Goal: Task Accomplishment & Management: Complete application form

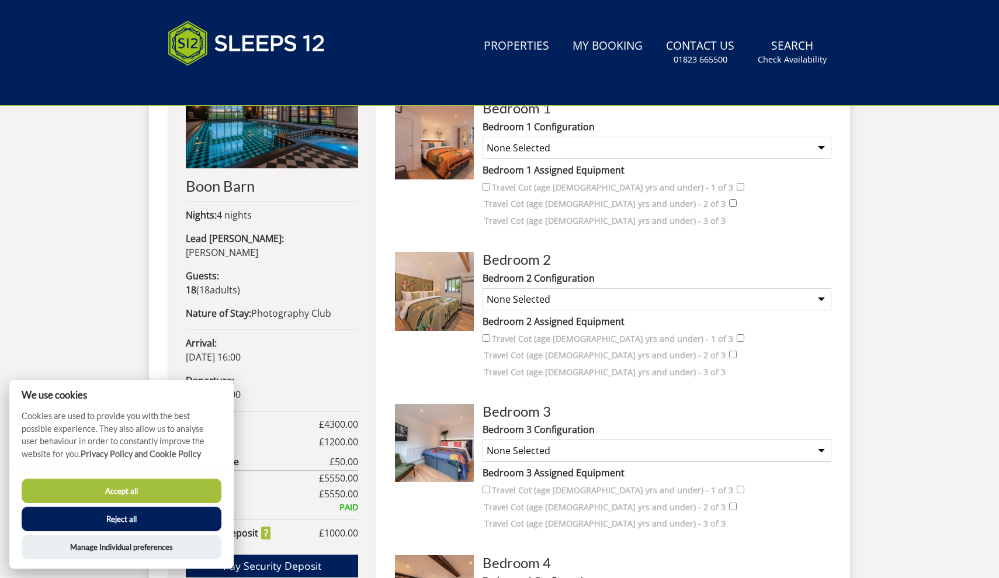
click at [133, 491] on button "Accept all" at bounding box center [122, 491] width 200 height 25
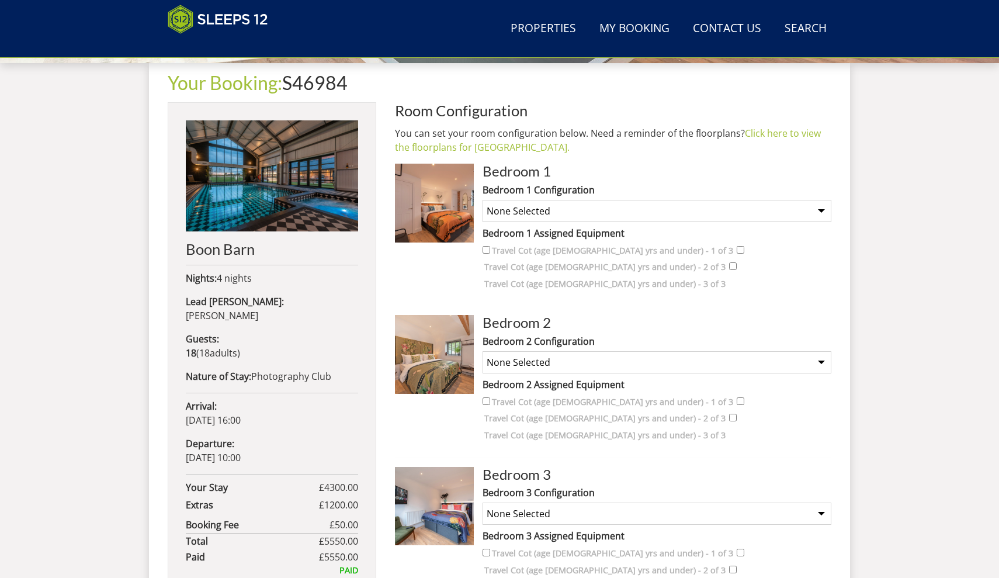
scroll to position [404, 0]
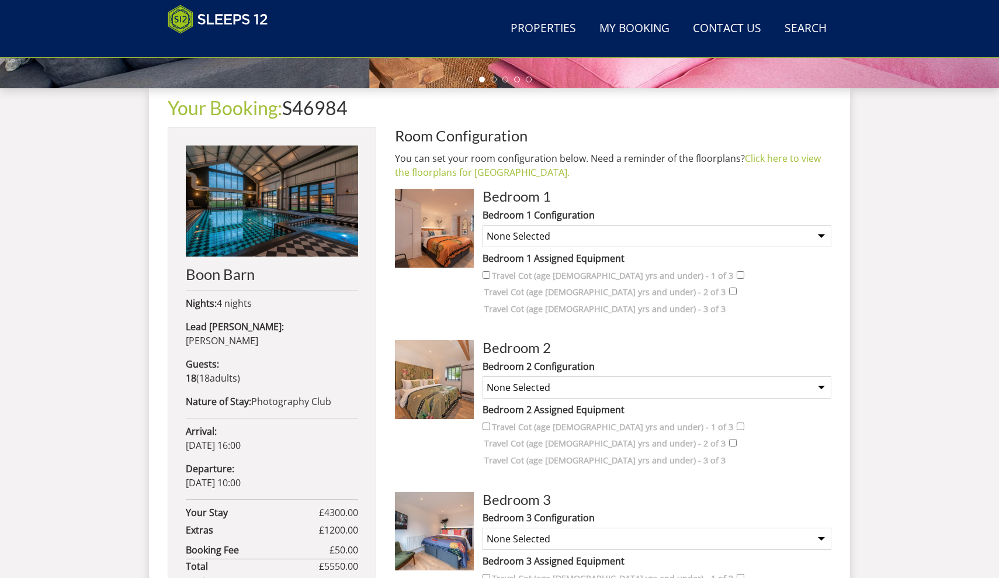
select select "2177"
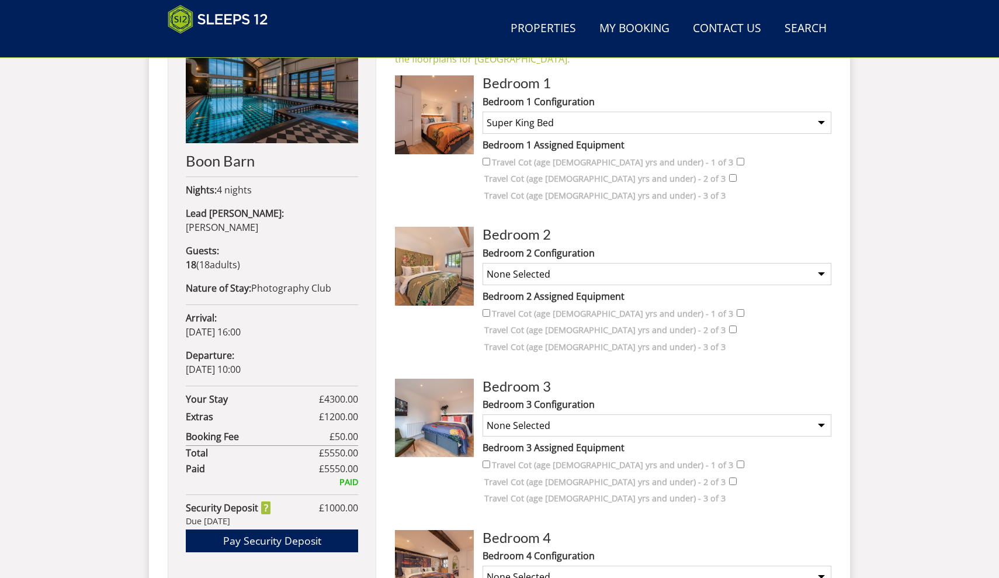
scroll to position [520, 0]
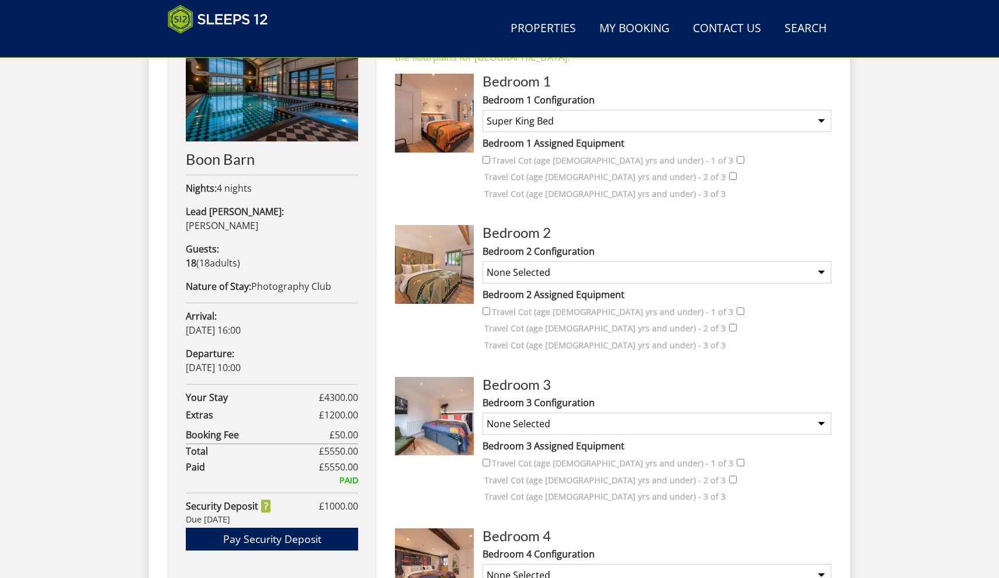
select select "2179"
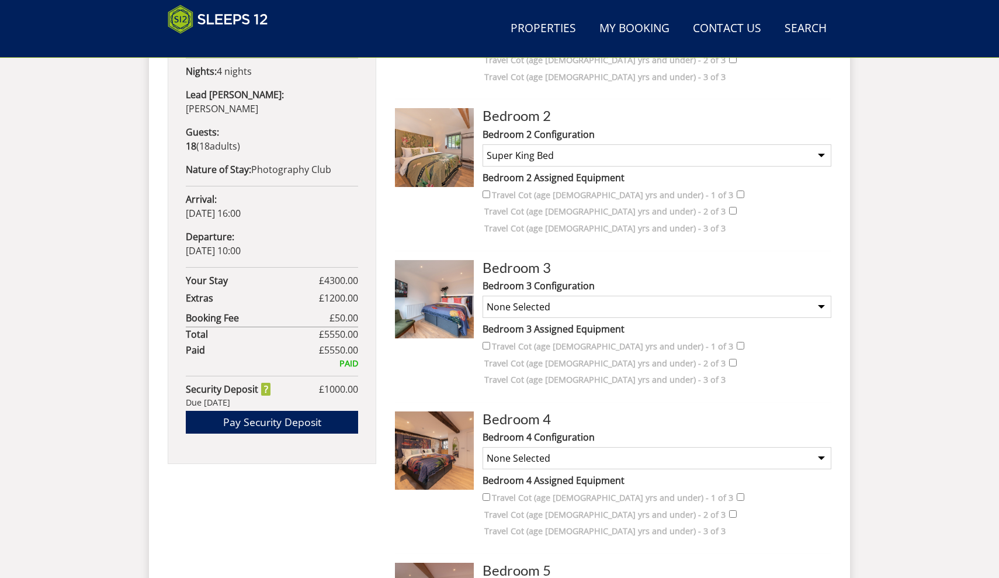
scroll to position [640, 0]
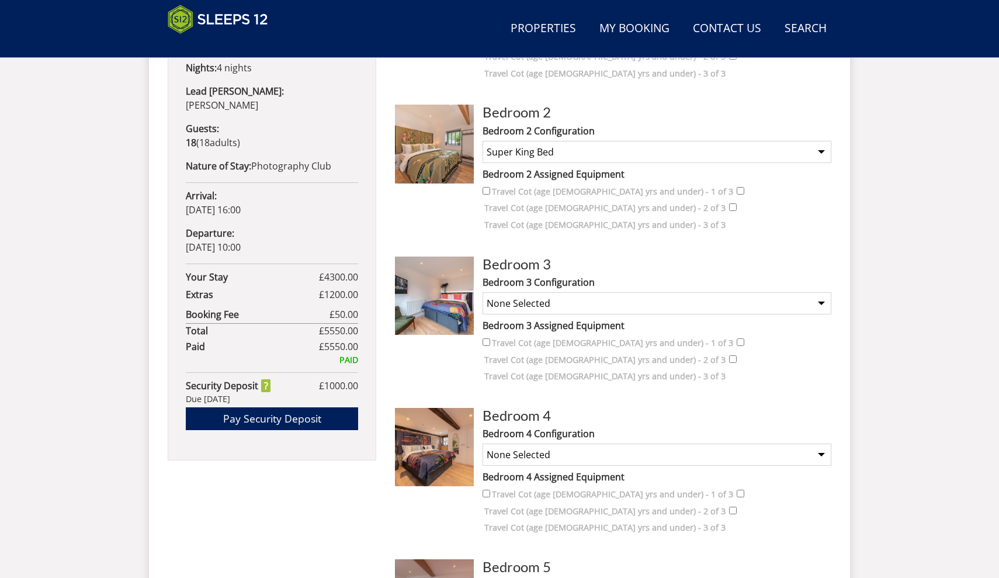
select select "2181"
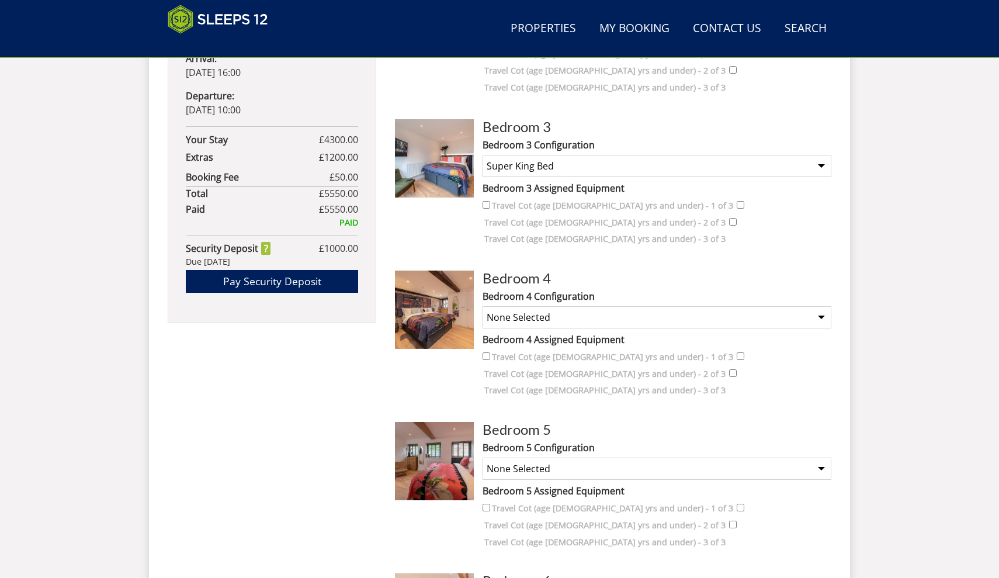
scroll to position [794, 0]
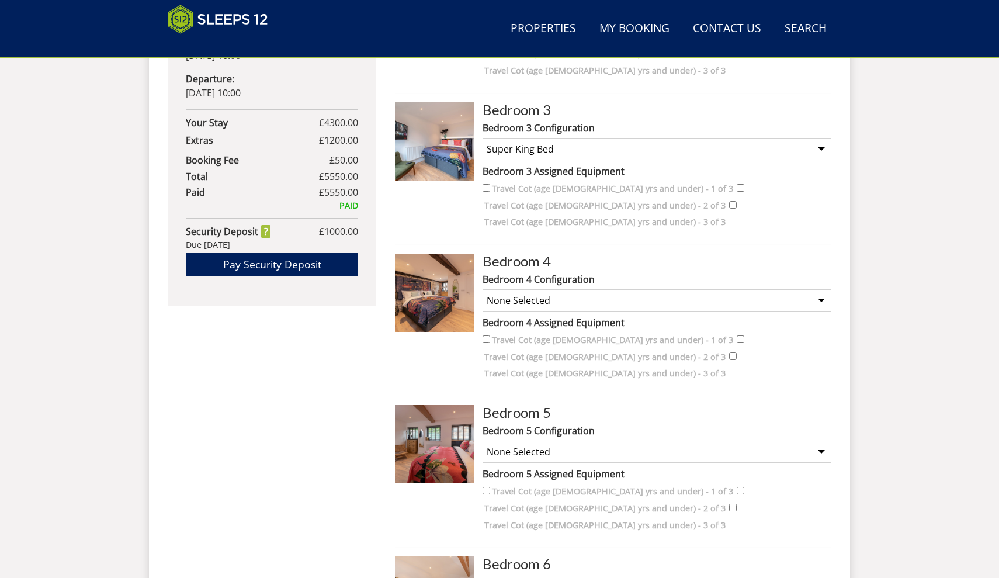
select select "2183"
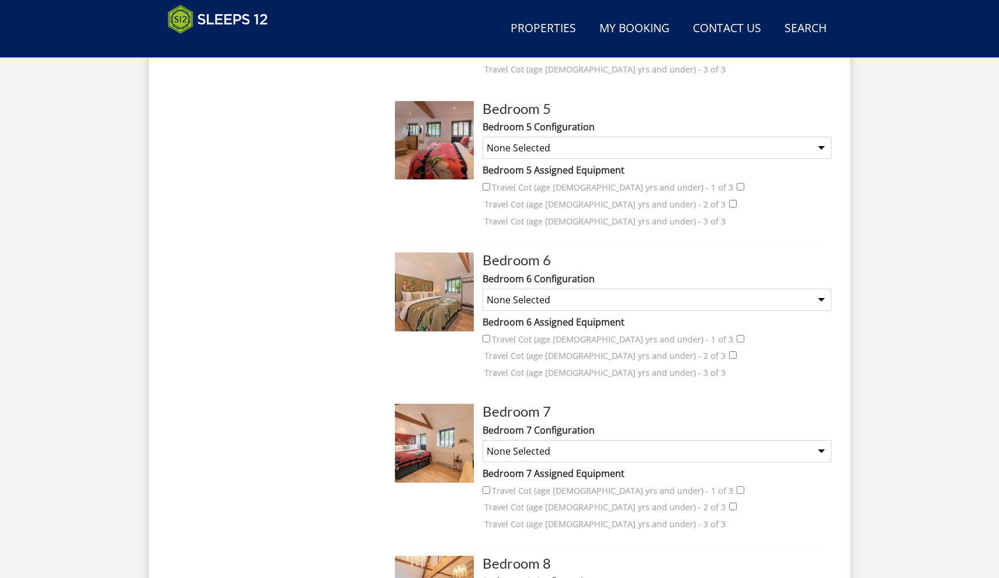
scroll to position [1104, 0]
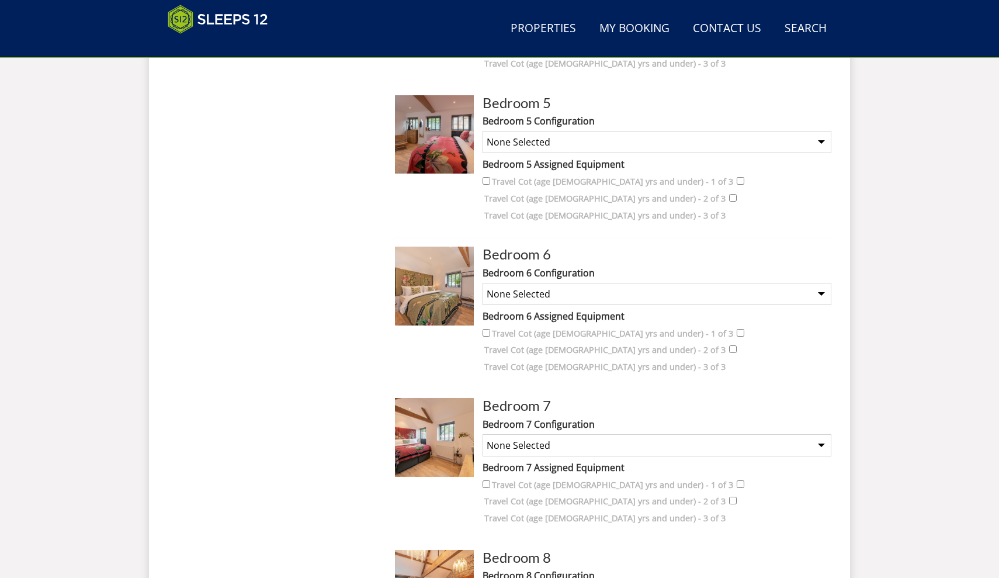
select select "2187"
select select "2191"
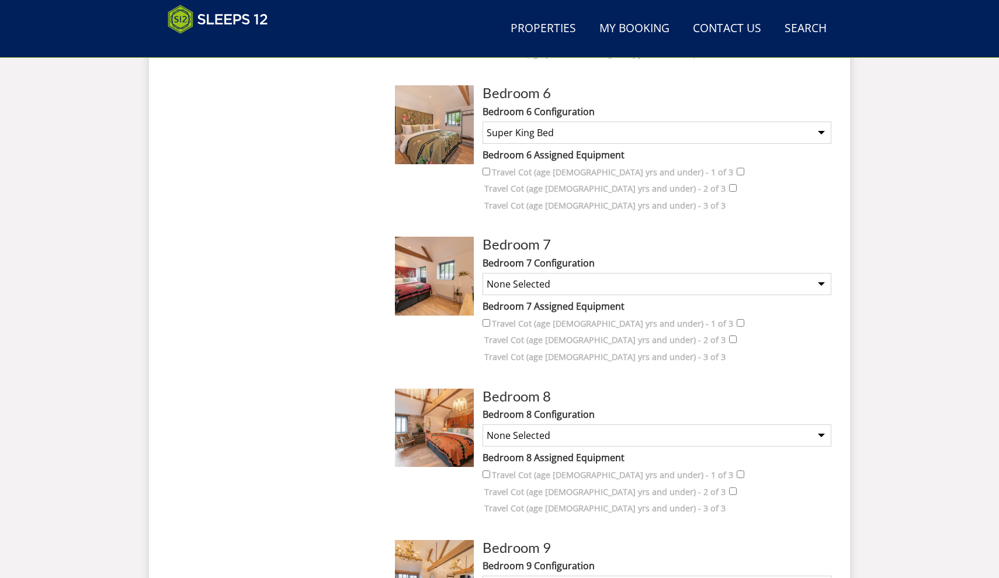
scroll to position [1292, 0]
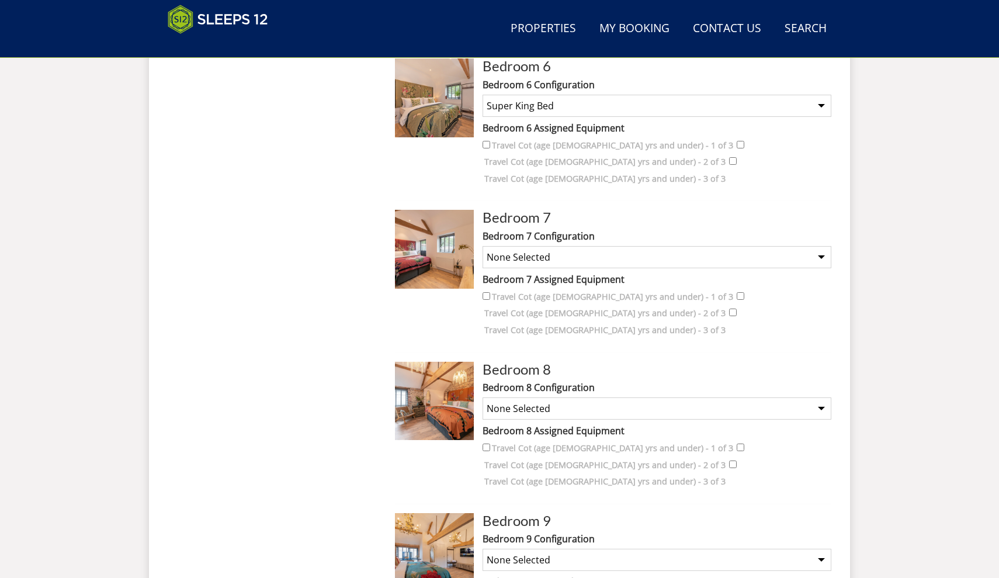
select select "2193"
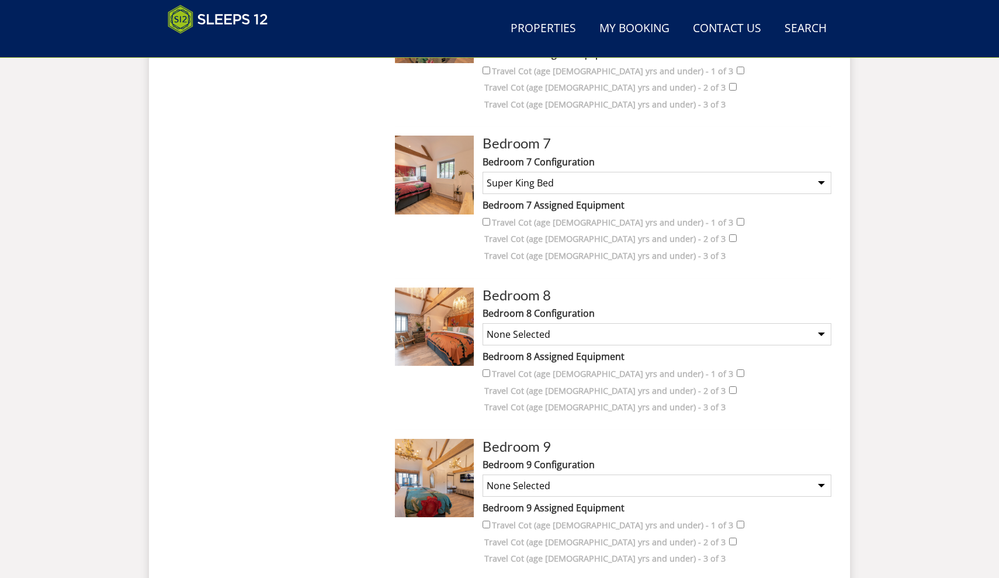
scroll to position [1477, 0]
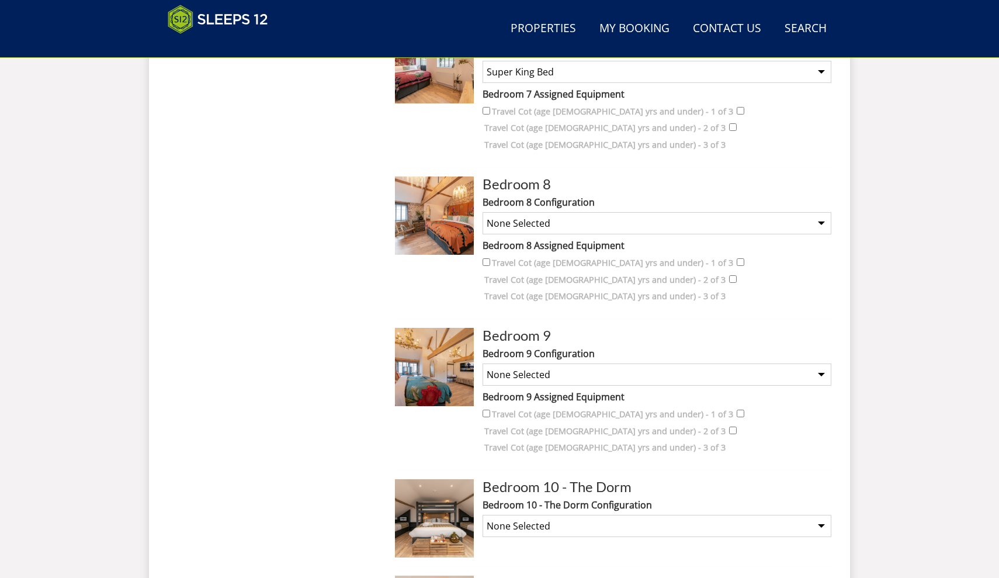
select select "2195"
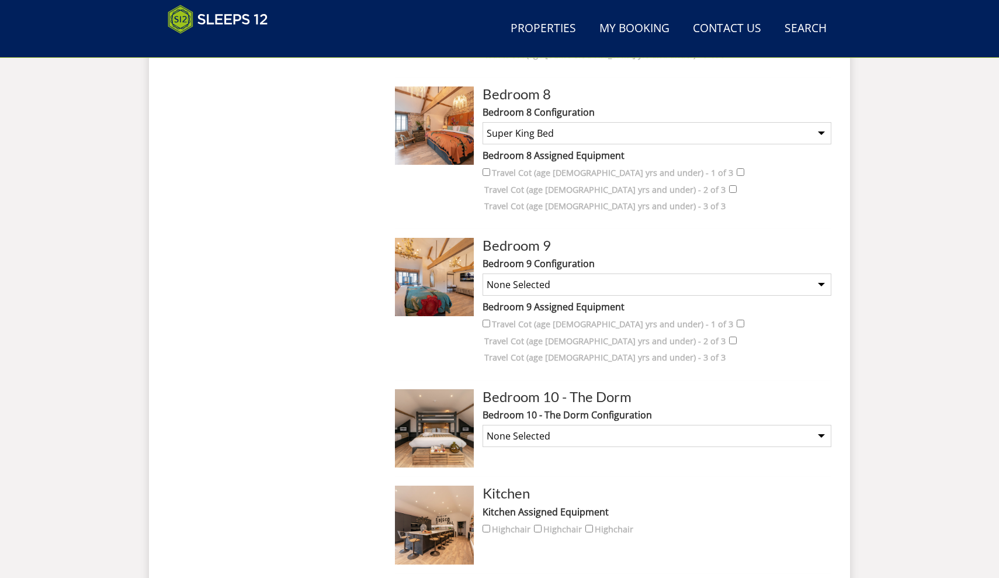
scroll to position [1583, 0]
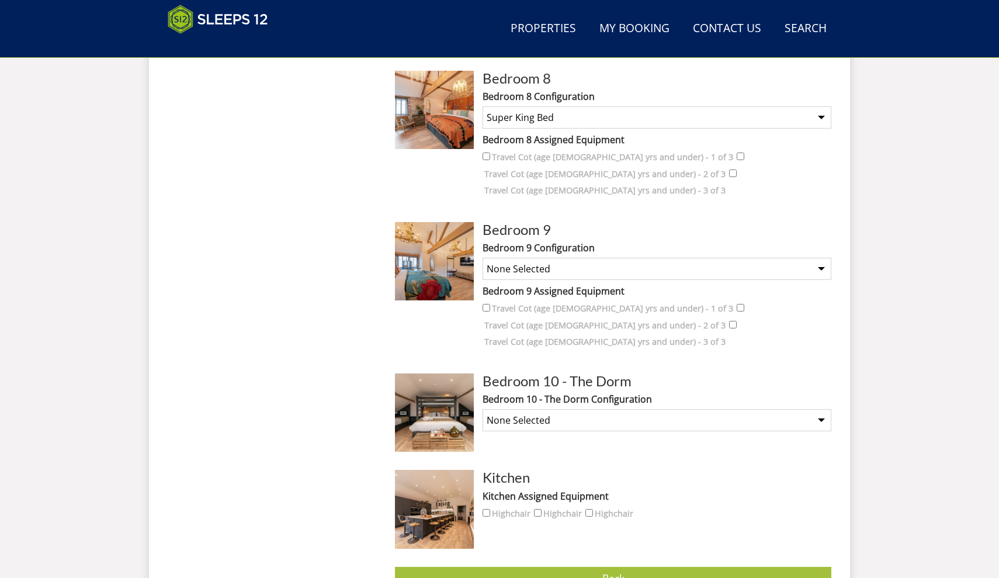
select select "2199"
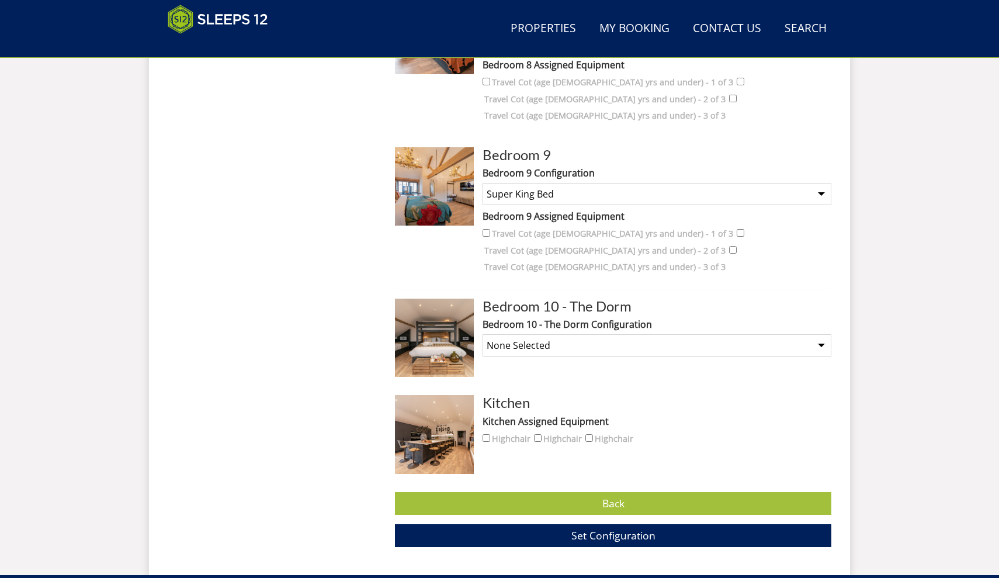
scroll to position [1704, 0]
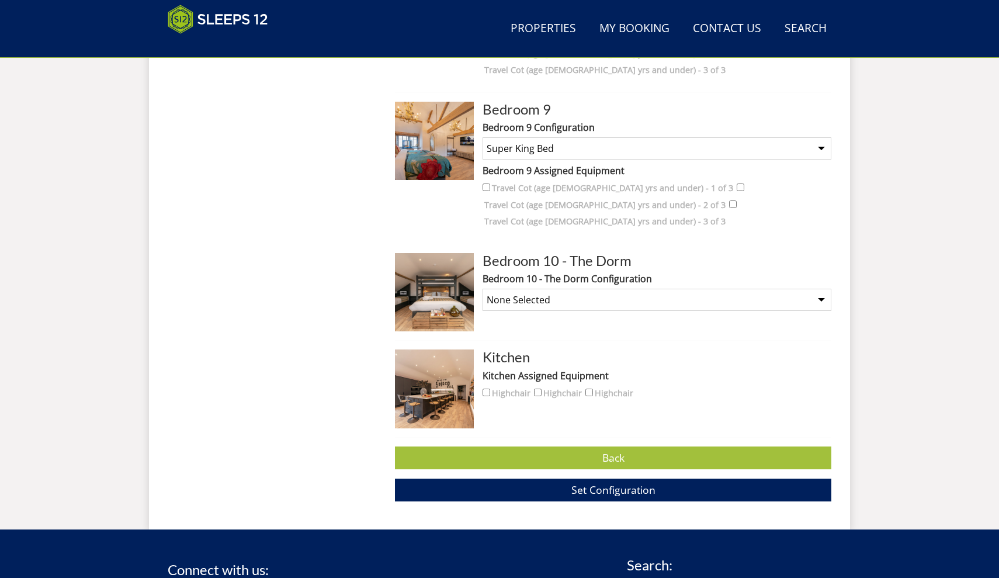
select select "2340"
click at [620, 484] on span "Set Configuration" at bounding box center [614, 490] width 84 height 14
